Goal: Task Accomplishment & Management: Manage account settings

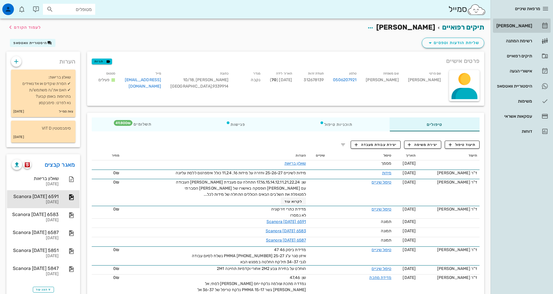
click at [529, 23] on div "[PERSON_NAME]" at bounding box center [513, 25] width 37 height 9
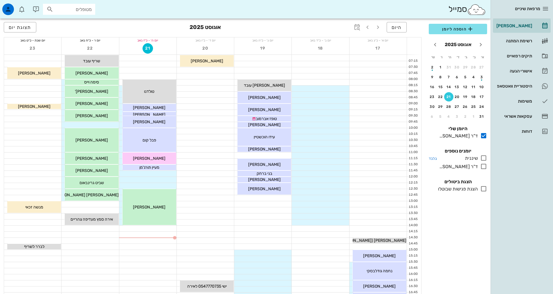
click at [482, 162] on div at bounding box center [482, 158] width 9 height 7
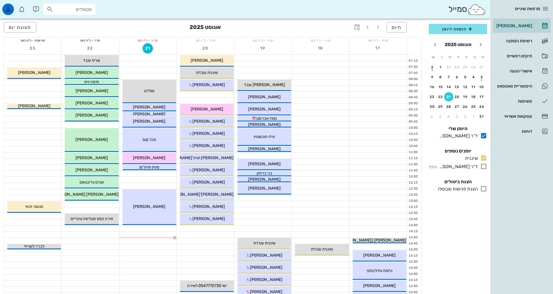
click at [482, 166] on icon at bounding box center [483, 166] width 7 height 7
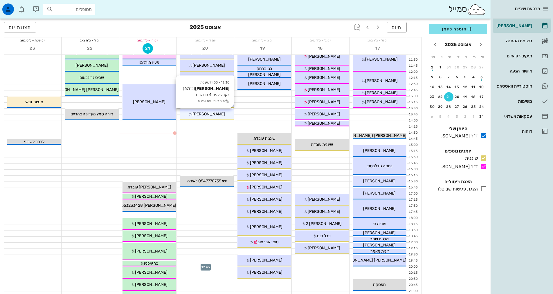
scroll to position [30, 0]
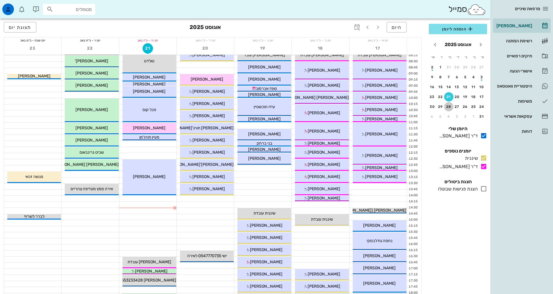
click at [447, 109] on div "28" at bounding box center [448, 107] width 9 height 4
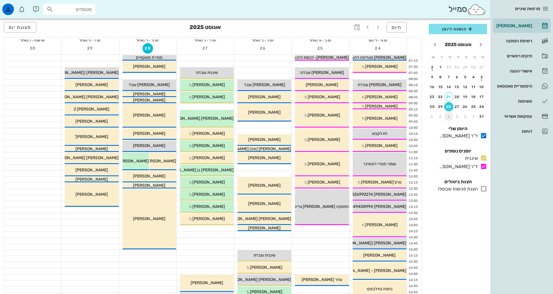
click at [450, 118] on div "4" at bounding box center [448, 117] width 9 height 4
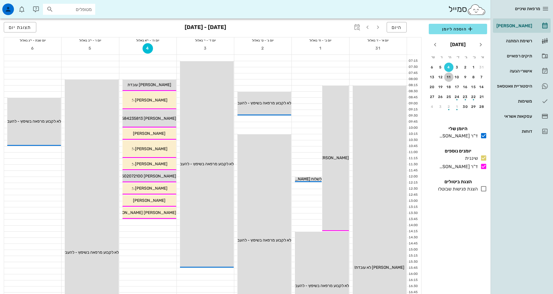
click at [448, 79] on div "11" at bounding box center [448, 77] width 9 height 4
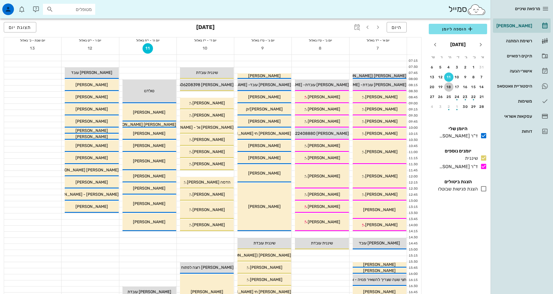
click at [448, 88] on div "18" at bounding box center [448, 87] width 9 height 4
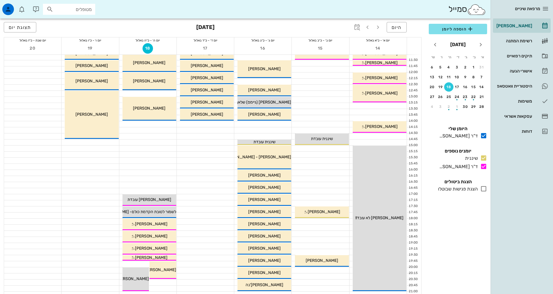
scroll to position [145, 0]
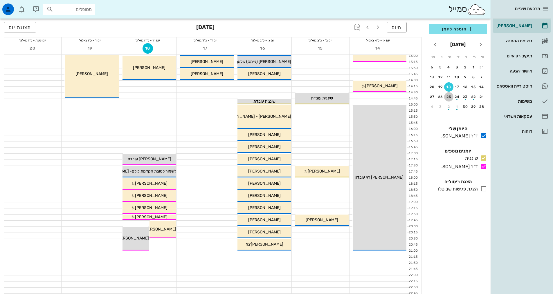
click at [452, 98] on div "25" at bounding box center [448, 97] width 9 height 4
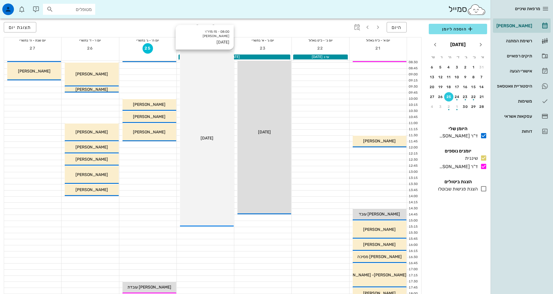
scroll to position [145, 0]
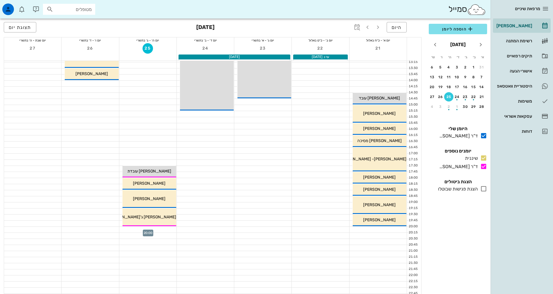
click at [158, 231] on div at bounding box center [147, 230] width 57 height 6
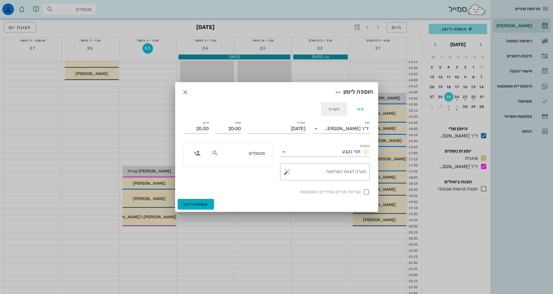
click at [334, 112] on div "הערה" at bounding box center [334, 109] width 26 height 14
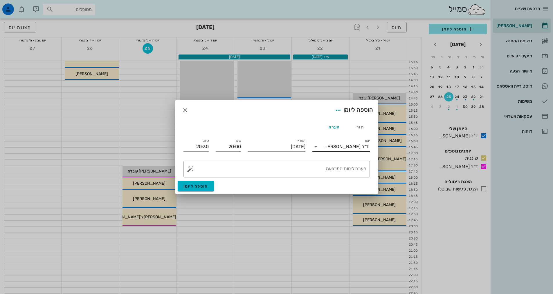
click at [360, 147] on div "ד"ר [PERSON_NAME]" at bounding box center [346, 146] width 44 height 5
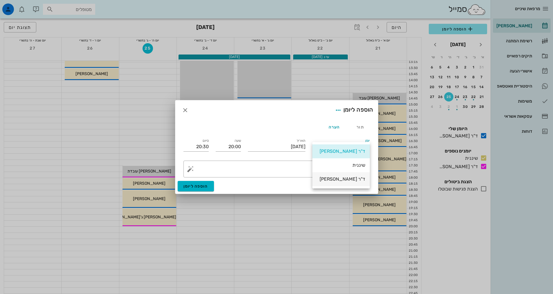
click at [355, 181] on div "ד"ר [PERSON_NAME]" at bounding box center [341, 179] width 48 height 6
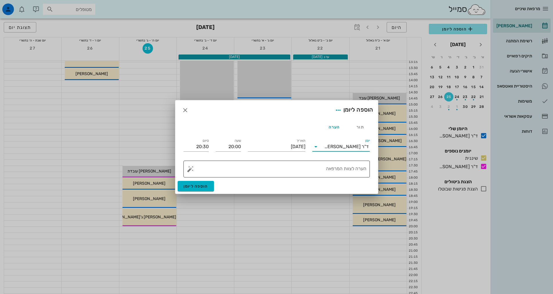
click at [339, 170] on textarea "הערה לצוות המרפאה" at bounding box center [279, 171] width 175 height 14
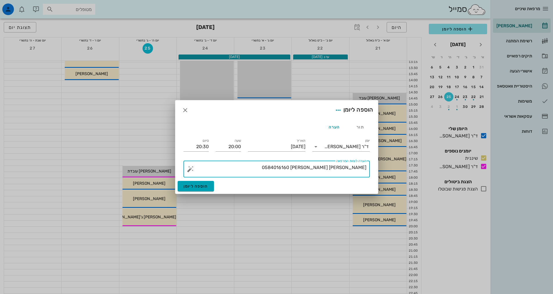
type textarea "[PERSON_NAME] [PERSON_NAME] 0584016160"
click at [207, 186] on span "הוספה ליומן" at bounding box center [195, 186] width 25 height 5
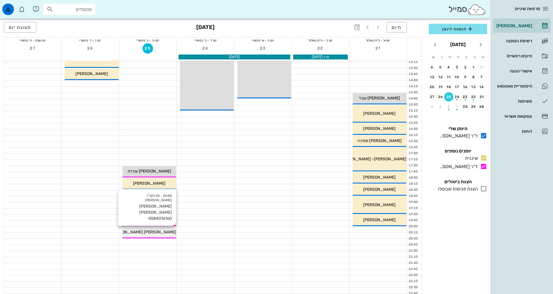
click at [152, 233] on span "[PERSON_NAME] [PERSON_NAME] 0584016160" at bounding box center [131, 232] width 90 height 5
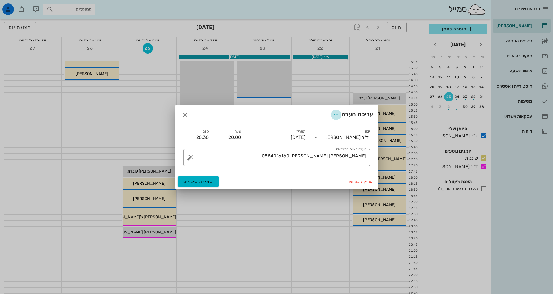
click at [334, 113] on icon "button" at bounding box center [336, 114] width 7 height 7
click at [325, 143] on div "העברת מועד" at bounding box center [320, 143] width 32 height 6
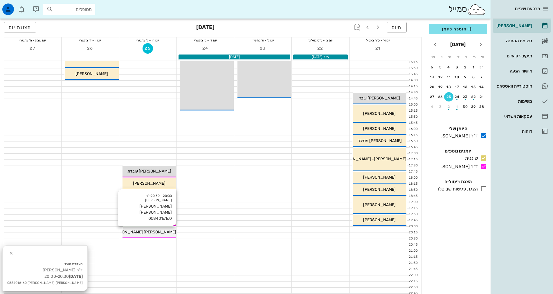
drag, startPoint x: 169, startPoint y: 227, endPoint x: 164, endPoint y: 233, distance: 7.2
click at [168, 230] on div "20:00 - 20:30 ד"ר [PERSON_NAME] [PERSON_NAME] 0584016160 [PERSON_NAME] [PERSON_…" at bounding box center [149, 233] width 54 height 12
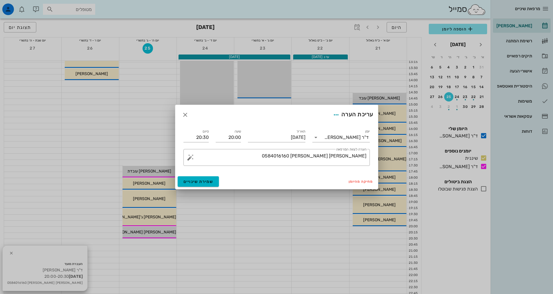
click at [339, 110] on div "עריכת הערה" at bounding box center [352, 115] width 42 height 10
drag, startPoint x: 336, startPoint y: 116, endPoint x: 340, endPoint y: 116, distance: 4.4
click at [337, 116] on icon "button" at bounding box center [336, 114] width 7 height 7
click at [328, 130] on div "שכפול הערה" at bounding box center [320, 130] width 32 height 6
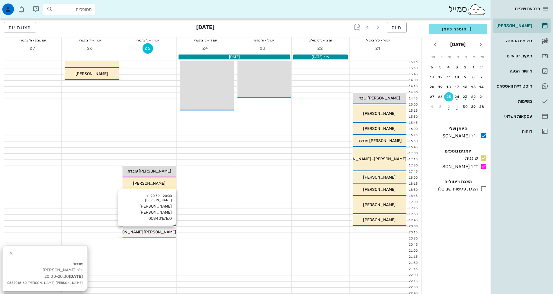
click at [146, 234] on span "[PERSON_NAME] [PERSON_NAME] 0584016160" at bounding box center [131, 232] width 90 height 5
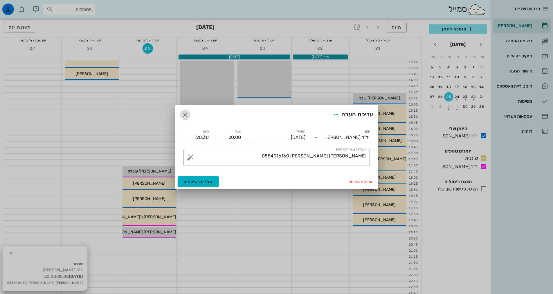
click at [184, 116] on icon "button" at bounding box center [185, 114] width 7 height 7
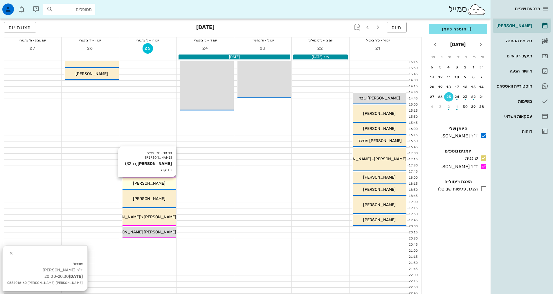
click at [154, 185] on span "[PERSON_NAME]" at bounding box center [149, 183] width 33 height 5
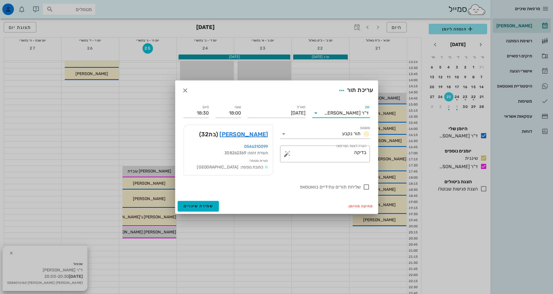
click at [324, 111] on input "יומן" at bounding box center [322, 113] width 4 height 9
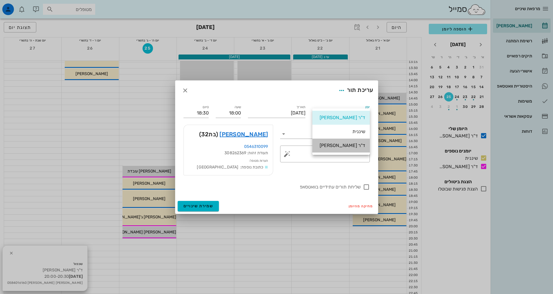
click at [342, 145] on div "ד"ר [PERSON_NAME]" at bounding box center [341, 146] width 48 height 6
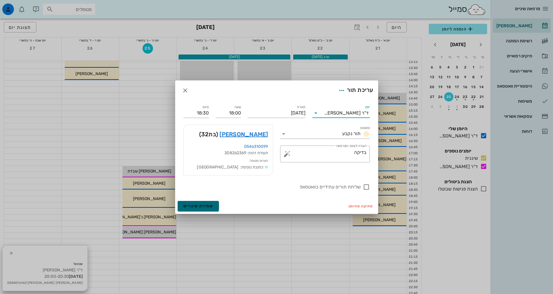
click at [202, 206] on span "שמירת שינויים" at bounding box center [198, 206] width 30 height 5
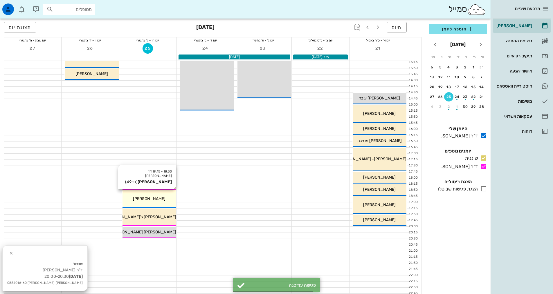
click at [165, 201] on div "[PERSON_NAME]" at bounding box center [149, 199] width 54 height 6
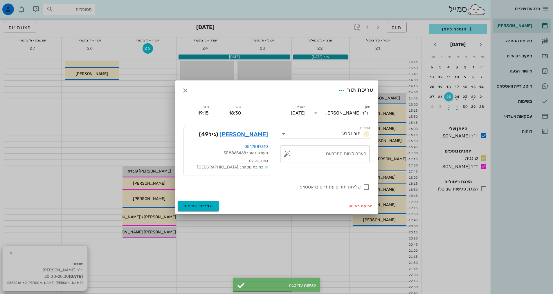
click at [355, 115] on div "ד"ר [PERSON_NAME]" at bounding box center [346, 113] width 44 height 5
click at [361, 132] on div "שיננית" at bounding box center [341, 132] width 48 height 6
click at [350, 115] on input "יומן" at bounding box center [337, 113] width 35 height 9
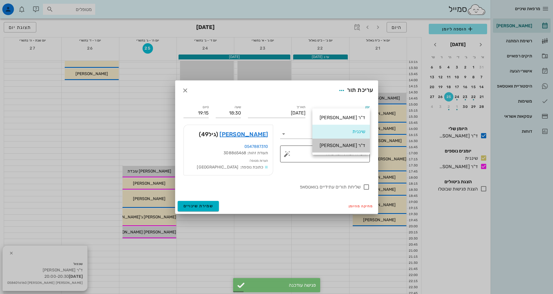
click at [353, 149] on div "ד"ר [PERSON_NAME]" at bounding box center [341, 145] width 48 height 12
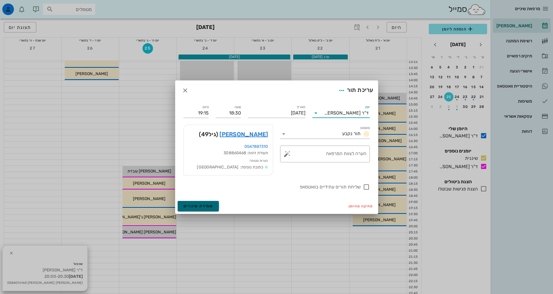
click at [206, 204] on span "שמירת שינויים" at bounding box center [198, 206] width 30 height 5
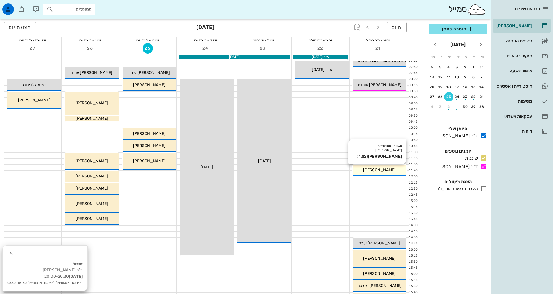
click at [397, 168] on div "[PERSON_NAME]" at bounding box center [380, 170] width 54 height 6
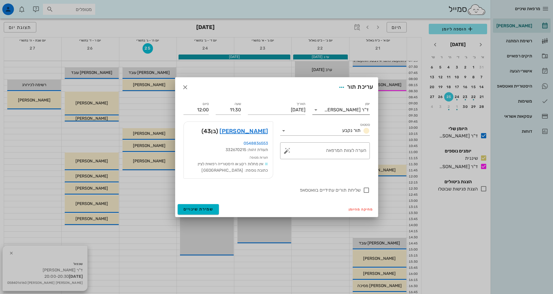
click at [341, 111] on div "ד"ר [PERSON_NAME]" at bounding box center [346, 109] width 44 height 5
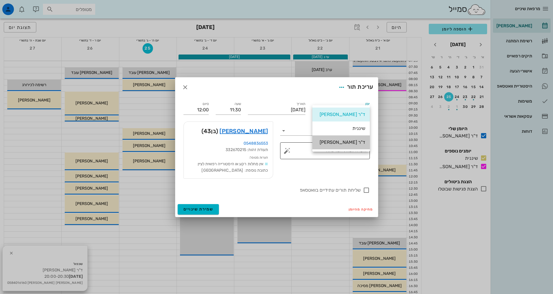
click at [350, 143] on div "ד"ר [PERSON_NAME]" at bounding box center [341, 143] width 48 height 6
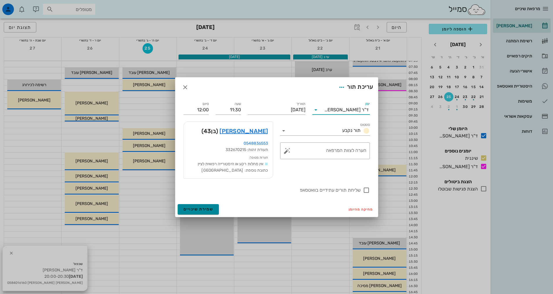
click at [204, 211] on span "שמירת שינויים" at bounding box center [198, 209] width 30 height 5
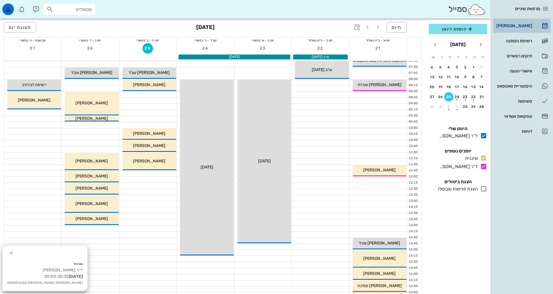
click at [526, 26] on div "[PERSON_NAME]" at bounding box center [513, 26] width 37 height 5
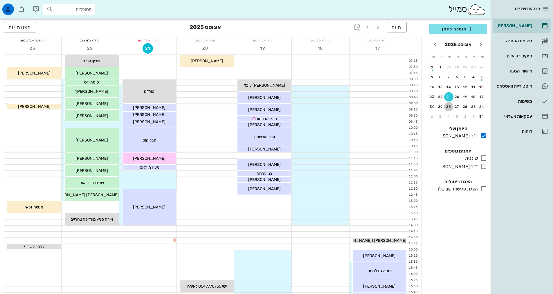
click at [447, 103] on button "28" at bounding box center [448, 106] width 9 height 9
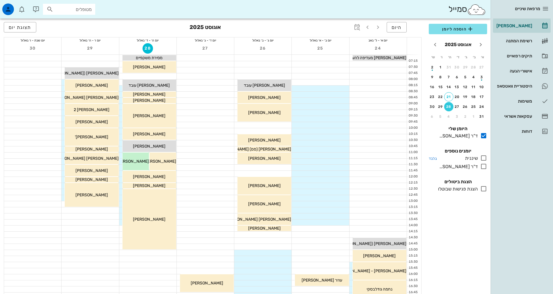
click at [485, 160] on icon at bounding box center [483, 158] width 7 height 7
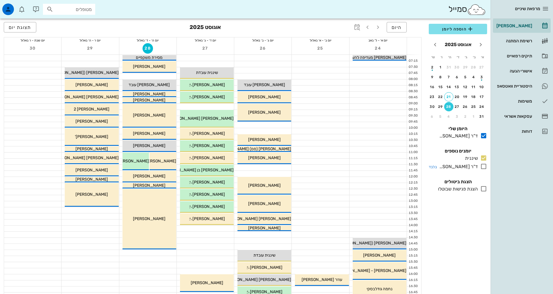
click at [484, 168] on icon at bounding box center [483, 166] width 7 height 7
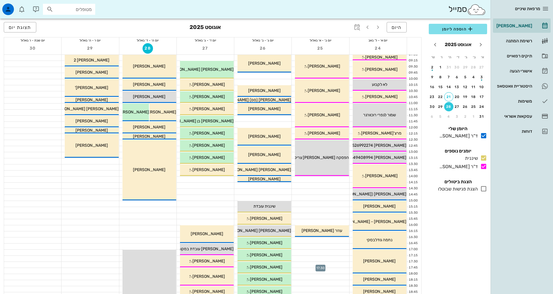
scroll to position [29, 0]
